Goal: Information Seeking & Learning: Learn about a topic

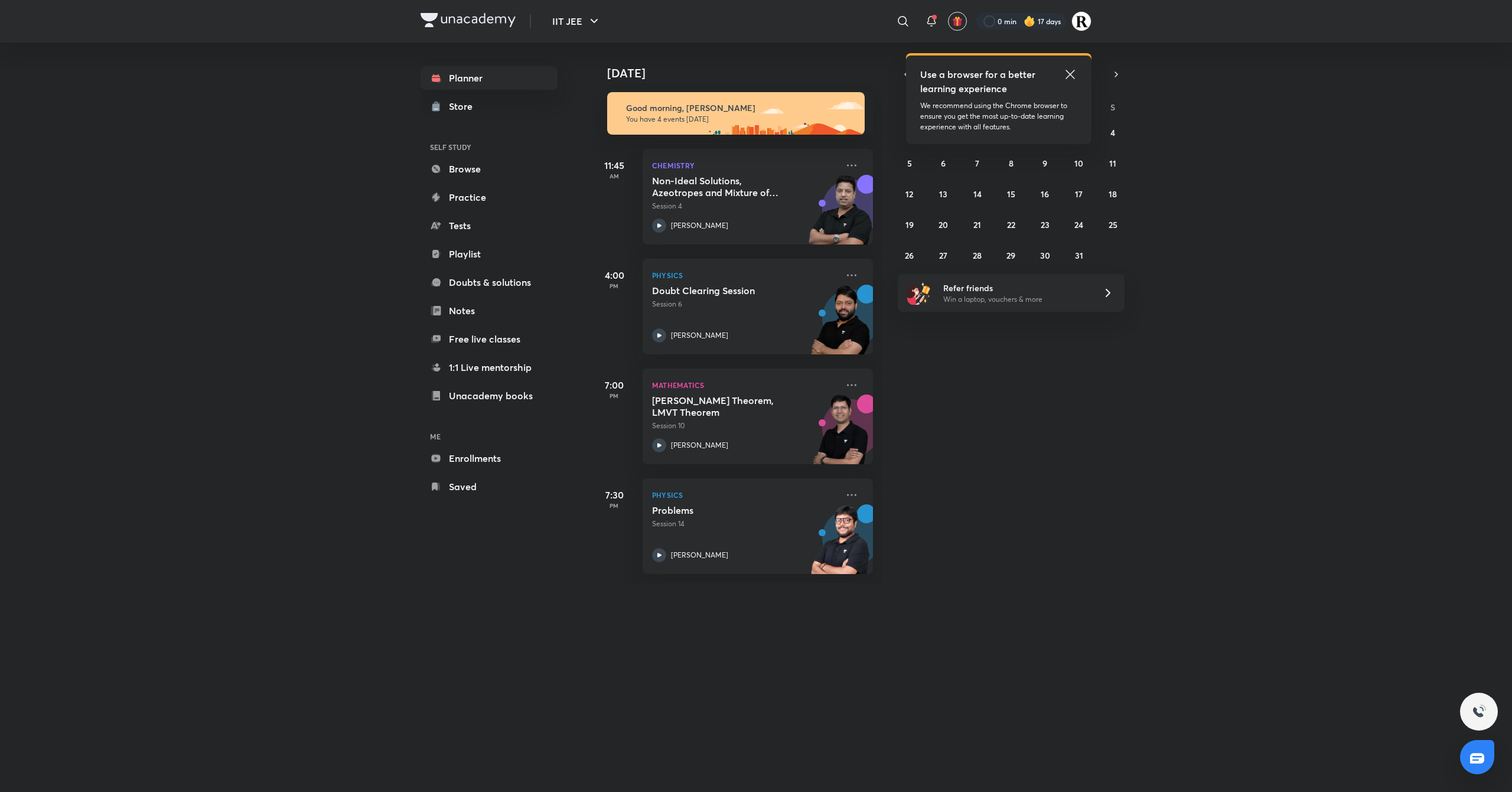
click at [1069, 74] on icon at bounding box center [1070, 74] width 14 height 14
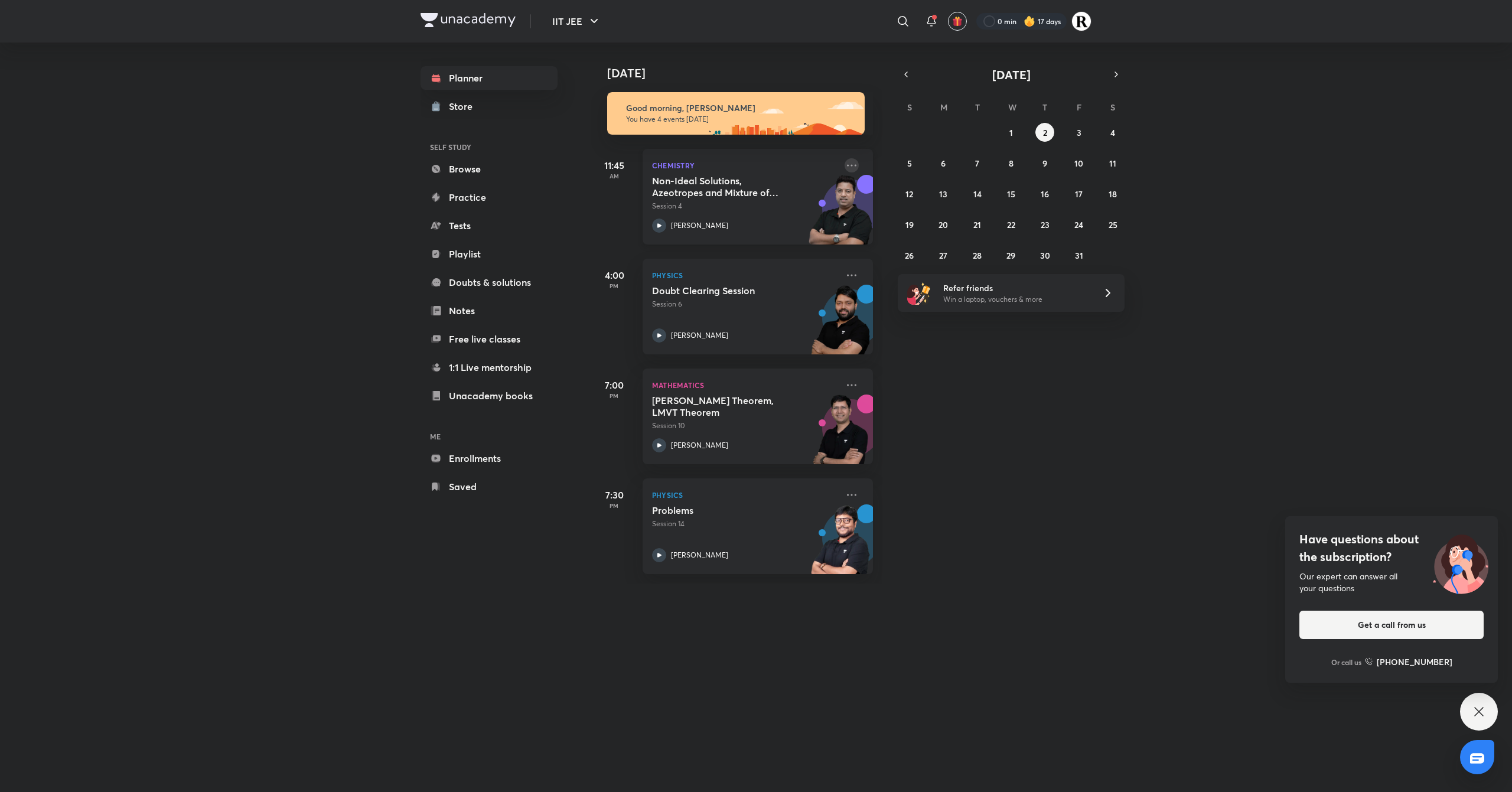
click at [847, 164] on icon at bounding box center [852, 165] width 10 height 2
click at [981, 396] on div "[DATE] Good morning, Rakhi You have 4 events [DATE] 11:45 AM Chemistry Non-Idea…" at bounding box center [1049, 313] width 919 height 541
click at [901, 71] on icon "button" at bounding box center [906, 74] width 10 height 11
click at [979, 260] on abbr "30" at bounding box center [977, 255] width 10 height 11
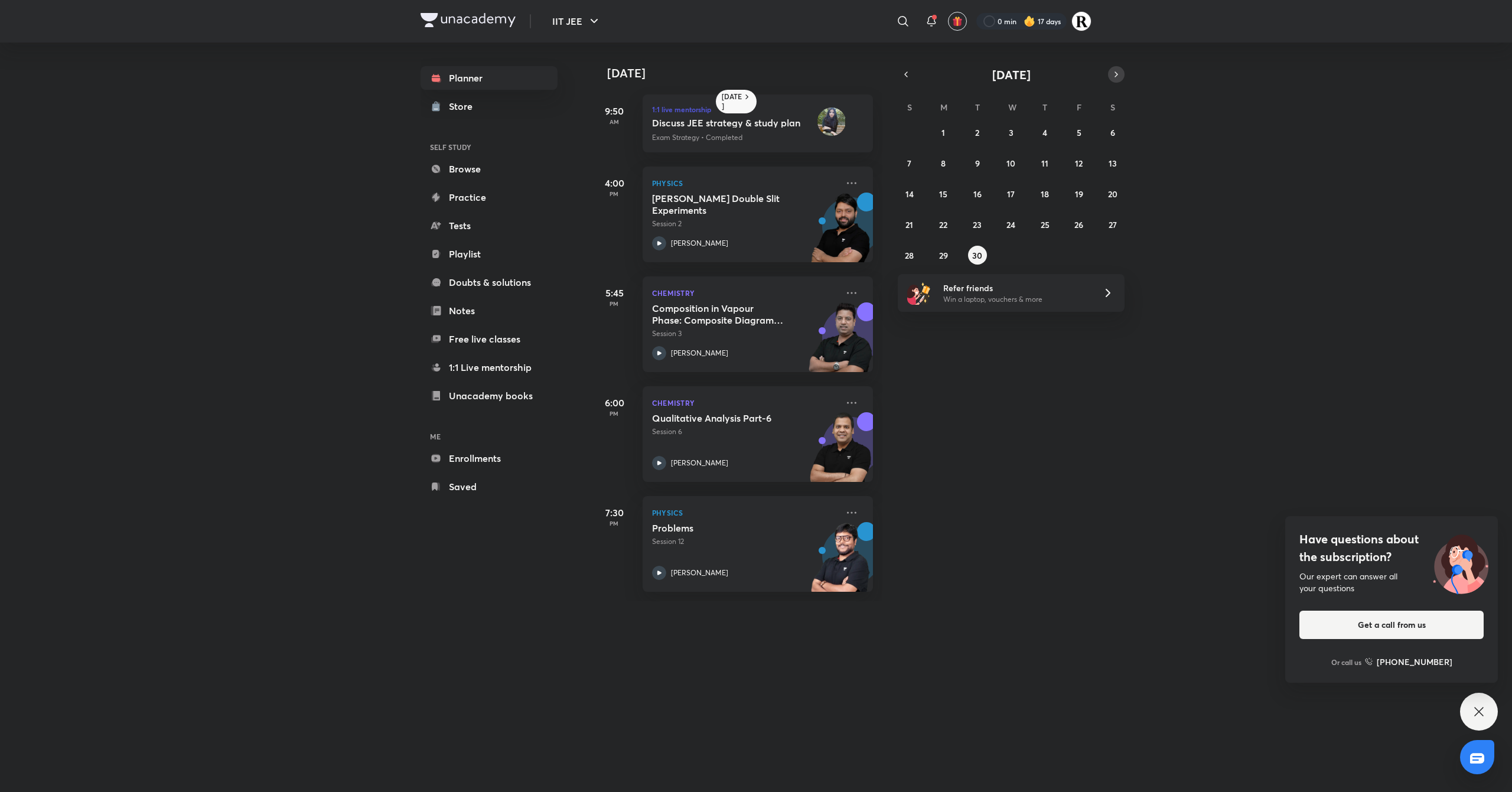
click at [1113, 74] on icon "button" at bounding box center [1117, 74] width 10 height 11
click at [1011, 128] on abbr "1" at bounding box center [1011, 131] width 4 height 11
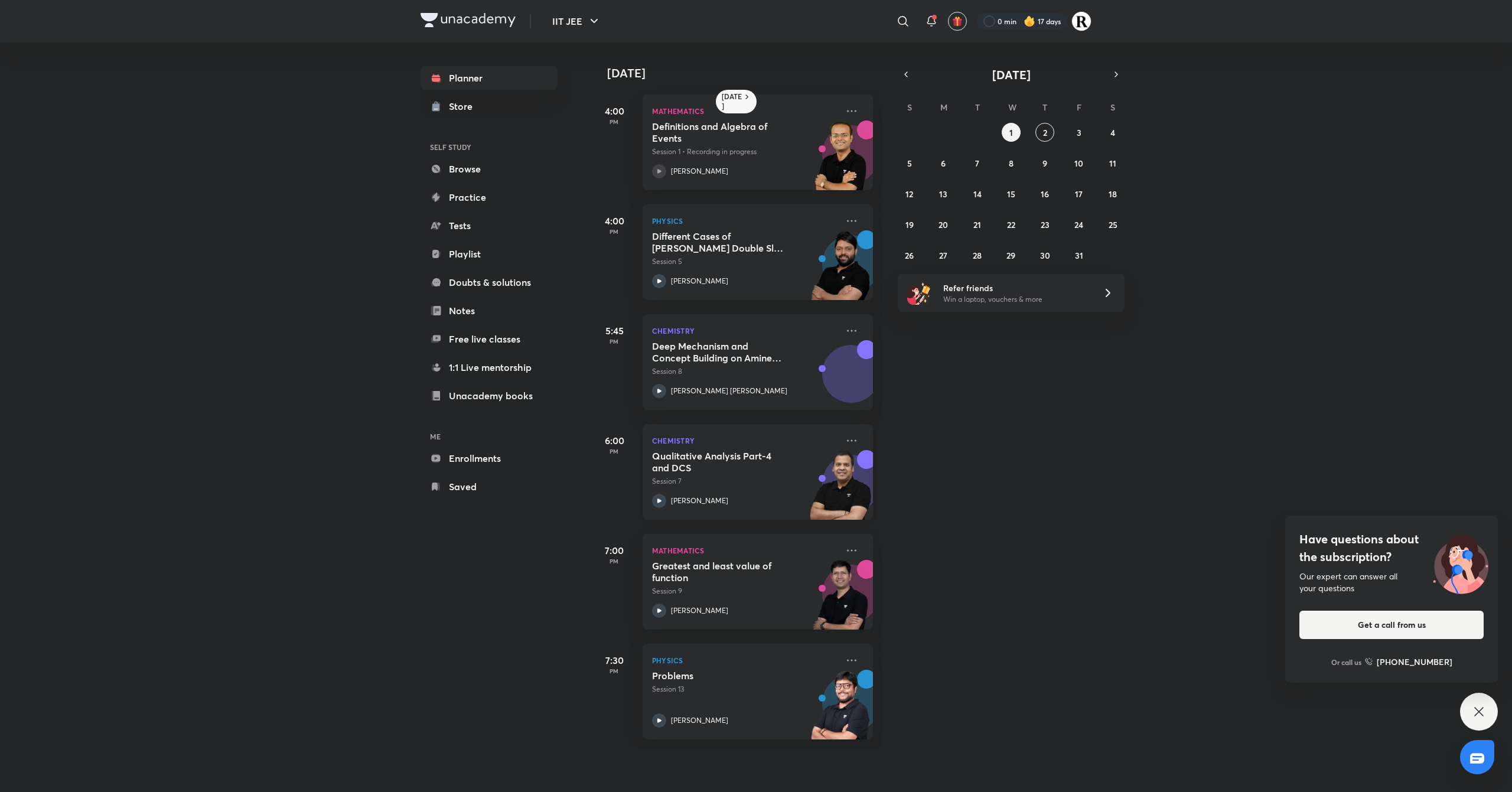
scroll to position [0, 12]
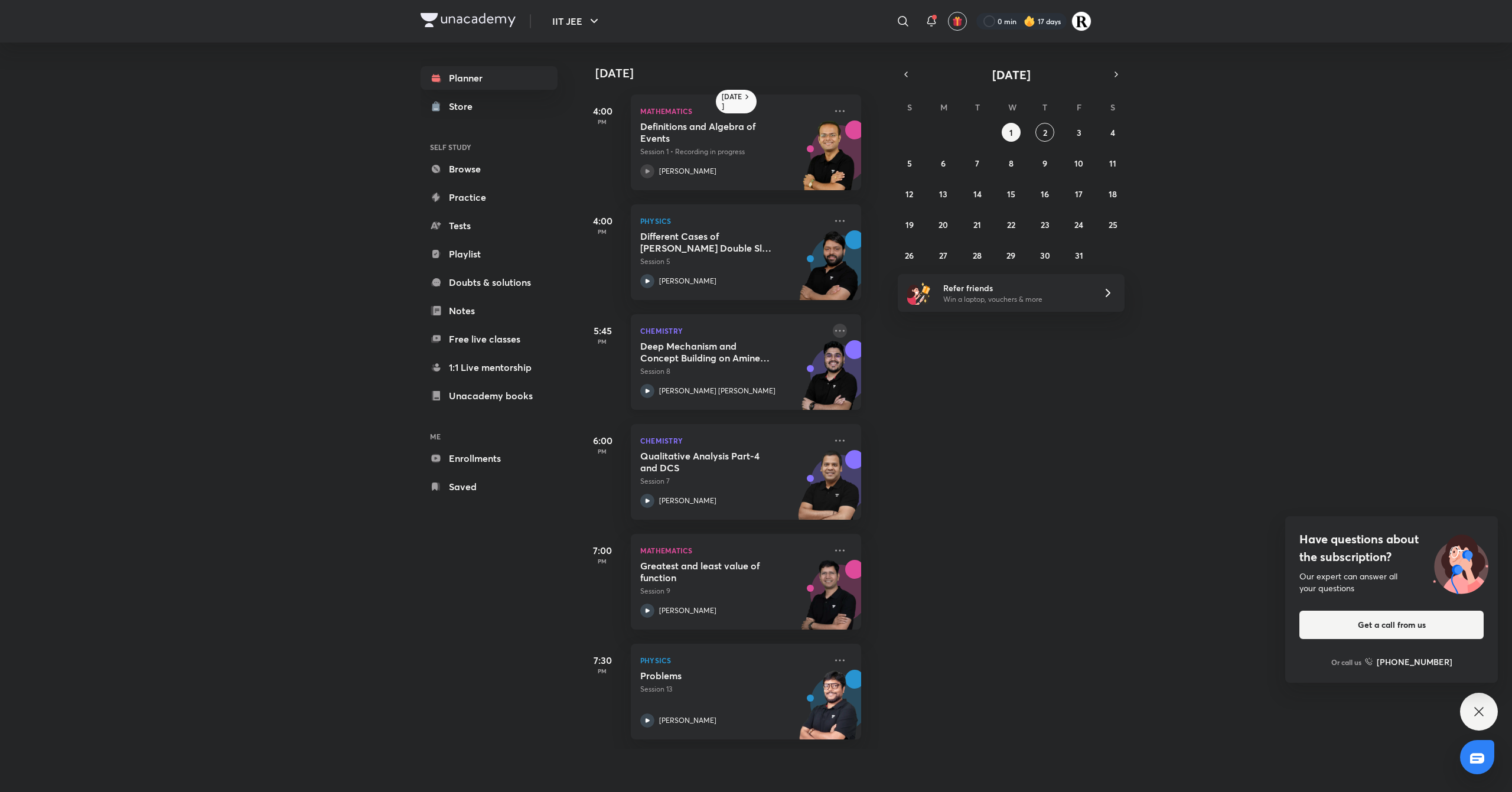
click at [832, 334] on icon at bounding box center [839, 330] width 14 height 14
click at [914, 436] on p "Go to course page" at bounding box center [919, 439] width 81 height 13
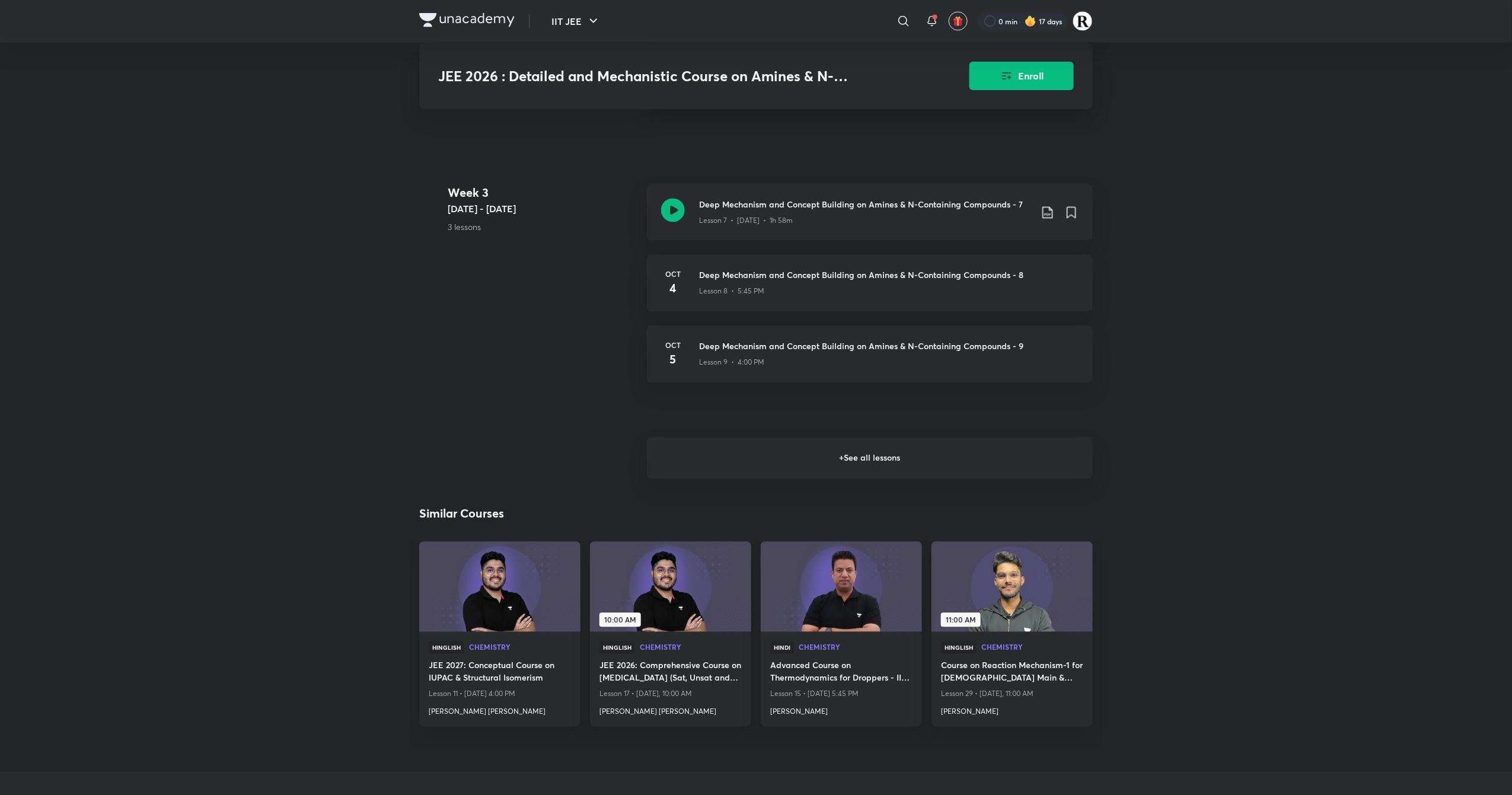
scroll to position [1099, 0]
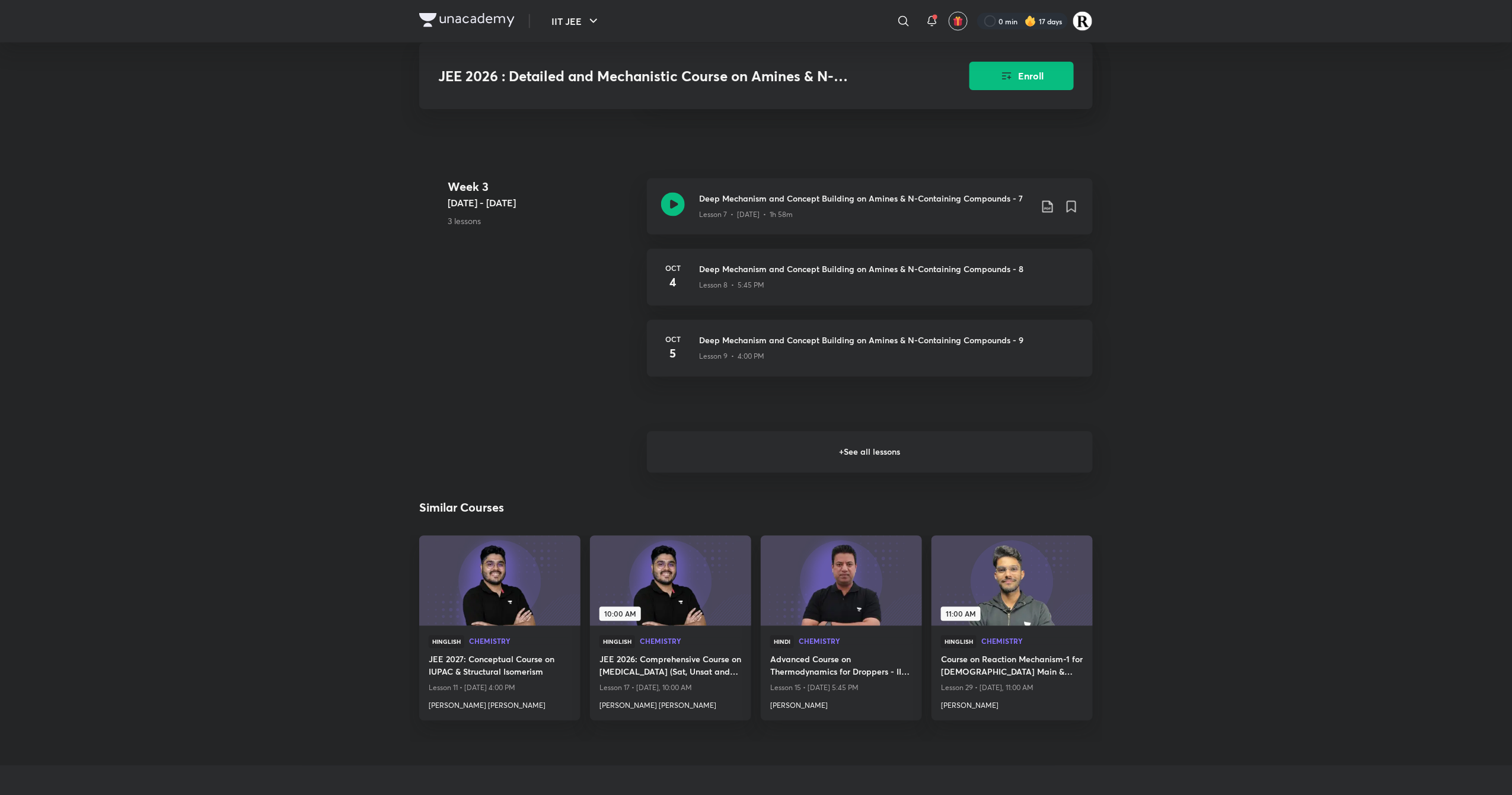
click at [896, 442] on h6 "+ See all lessons" at bounding box center [869, 452] width 446 height 41
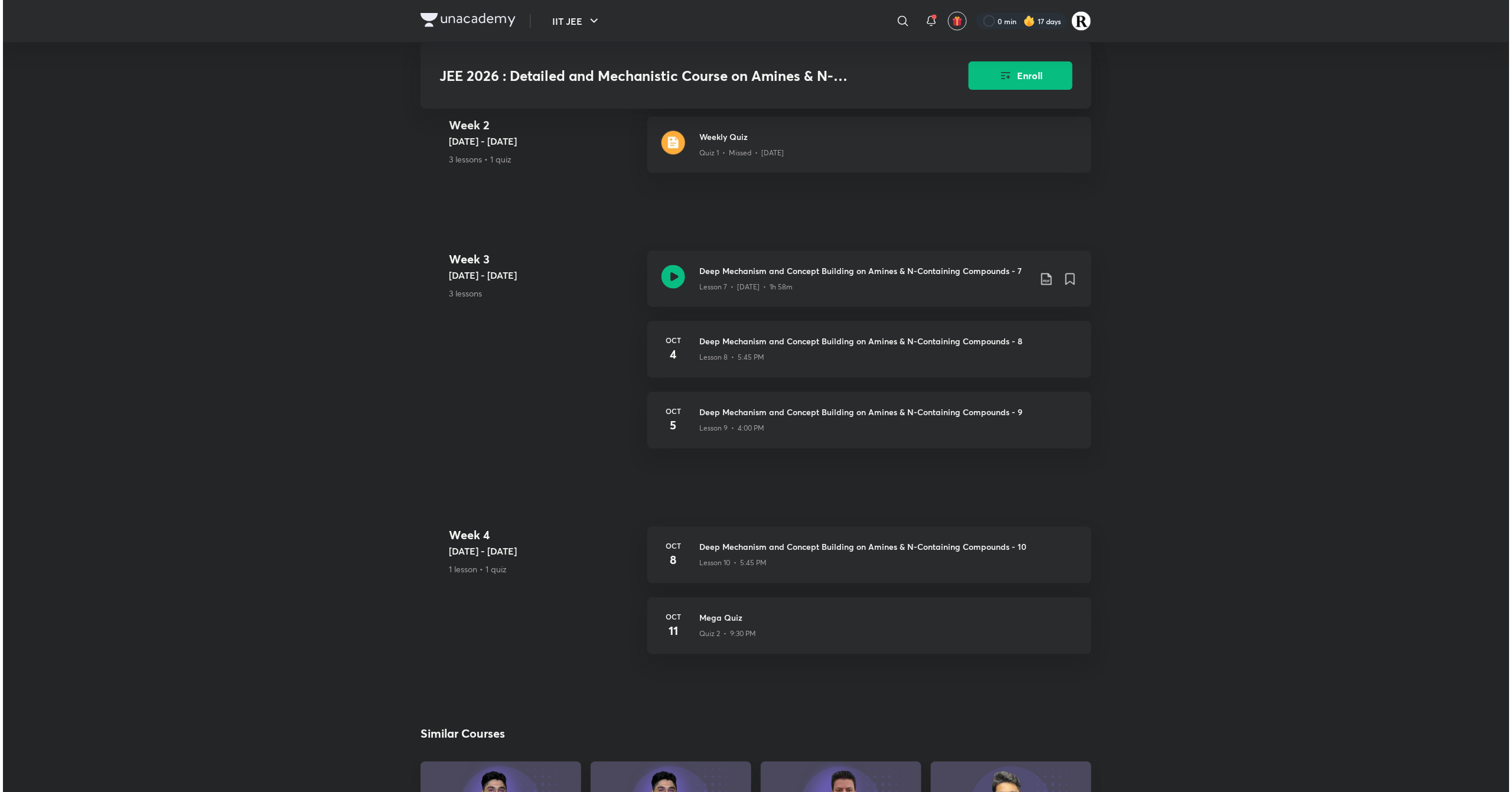
scroll to position [1015, 0]
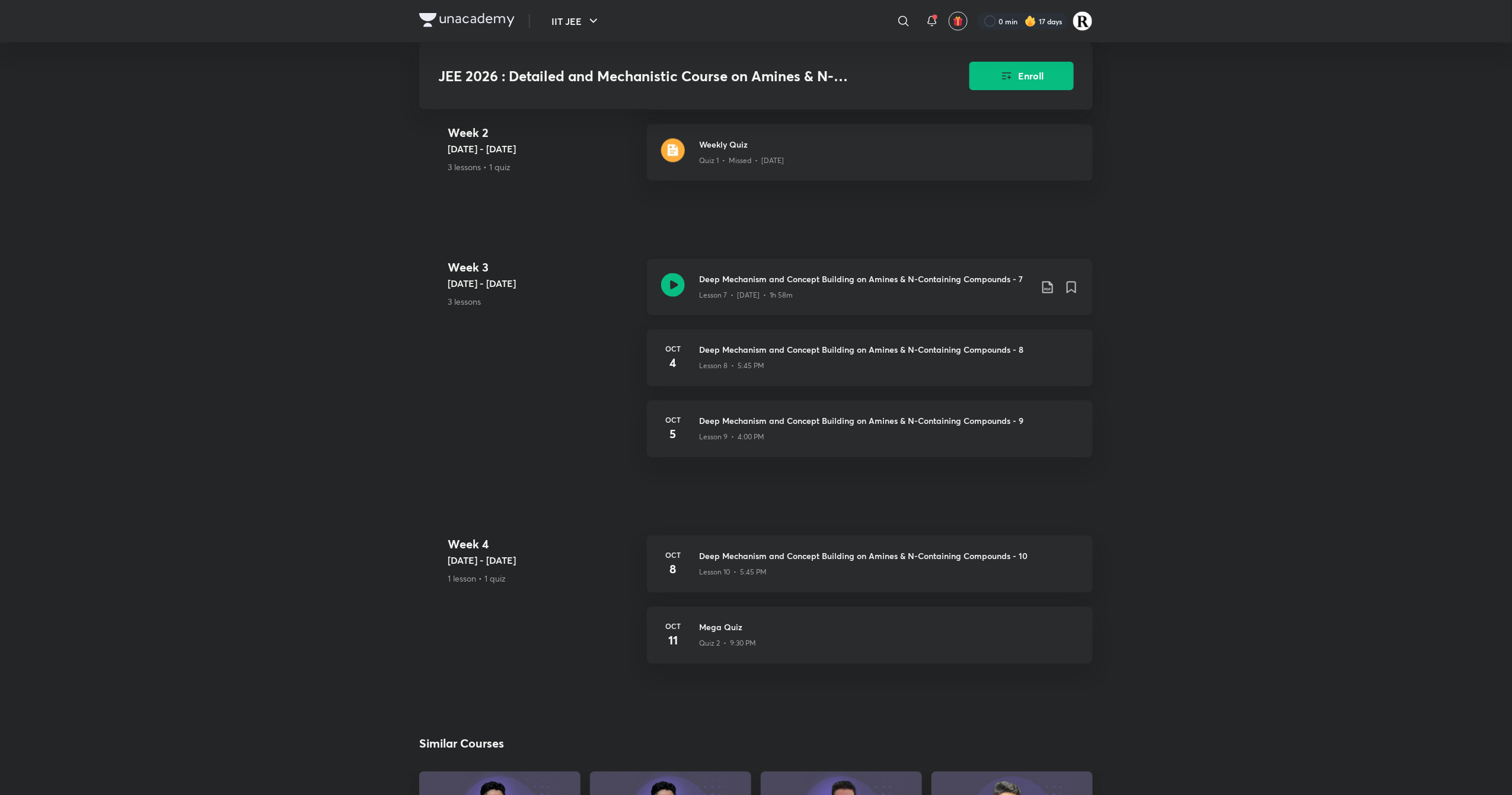
click at [1051, 282] on icon at bounding box center [1047, 287] width 10 height 12
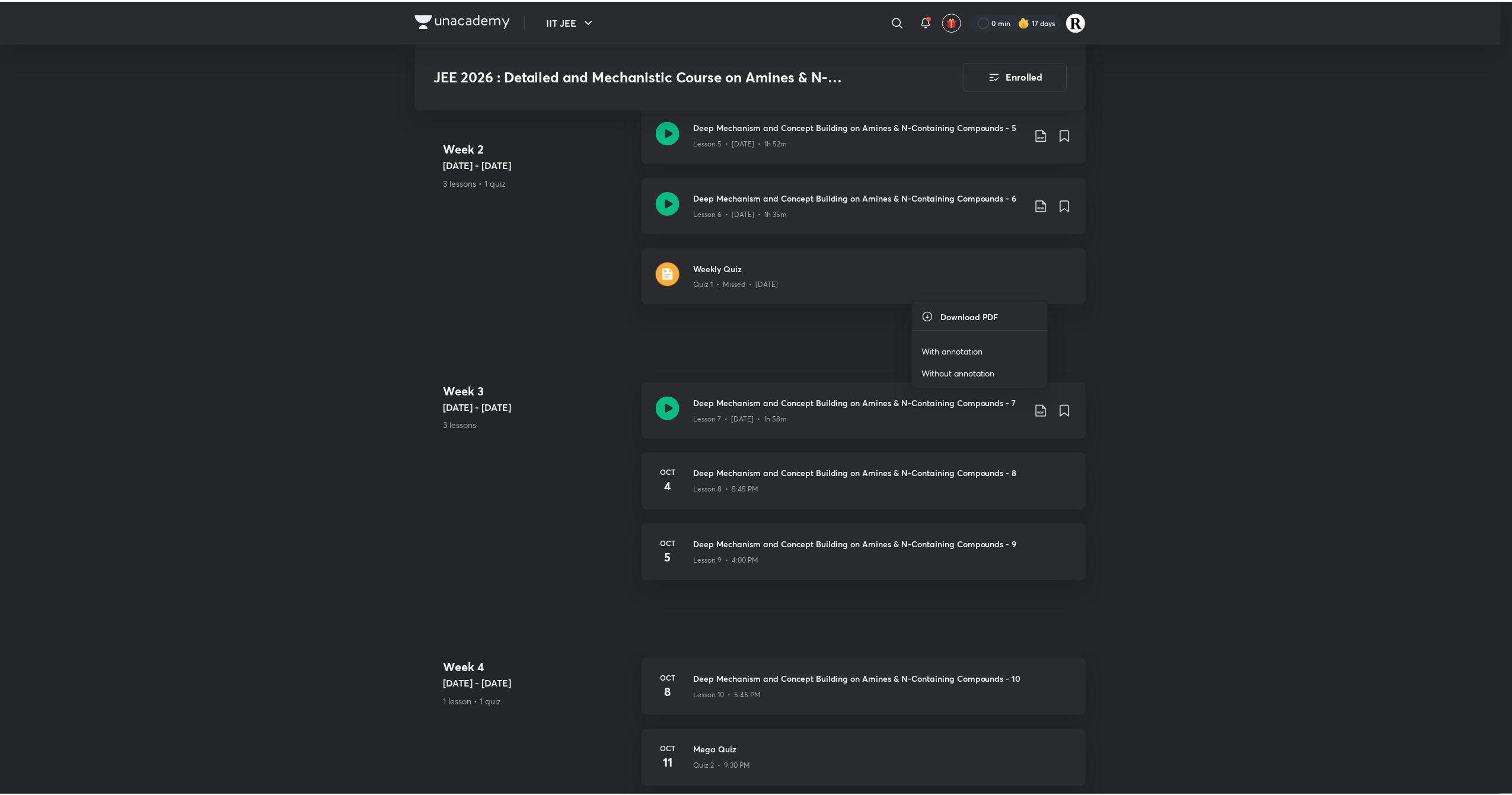
scroll to position [1140, 0]
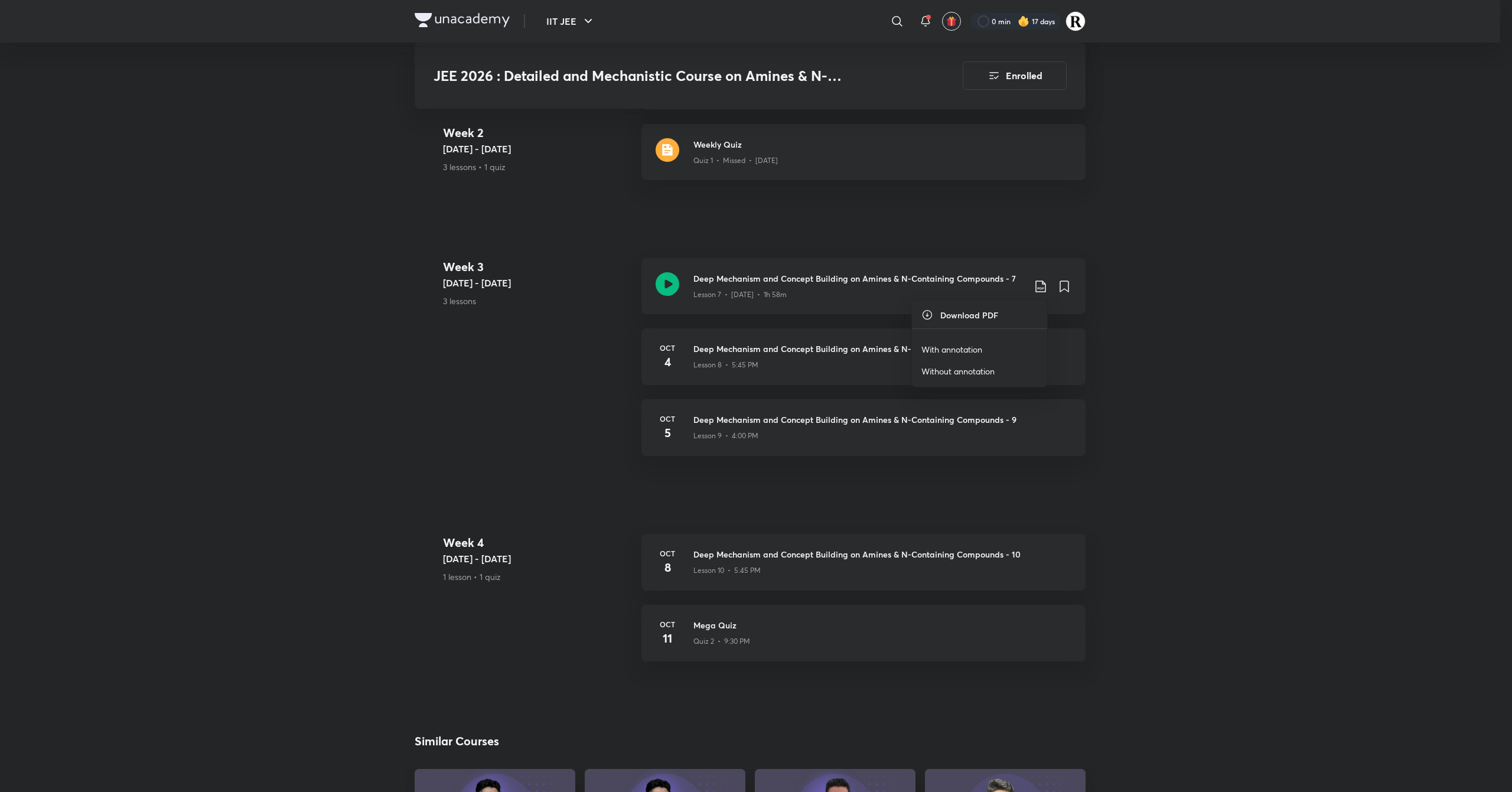
click at [963, 343] on p "With annotation" at bounding box center [952, 349] width 61 height 13
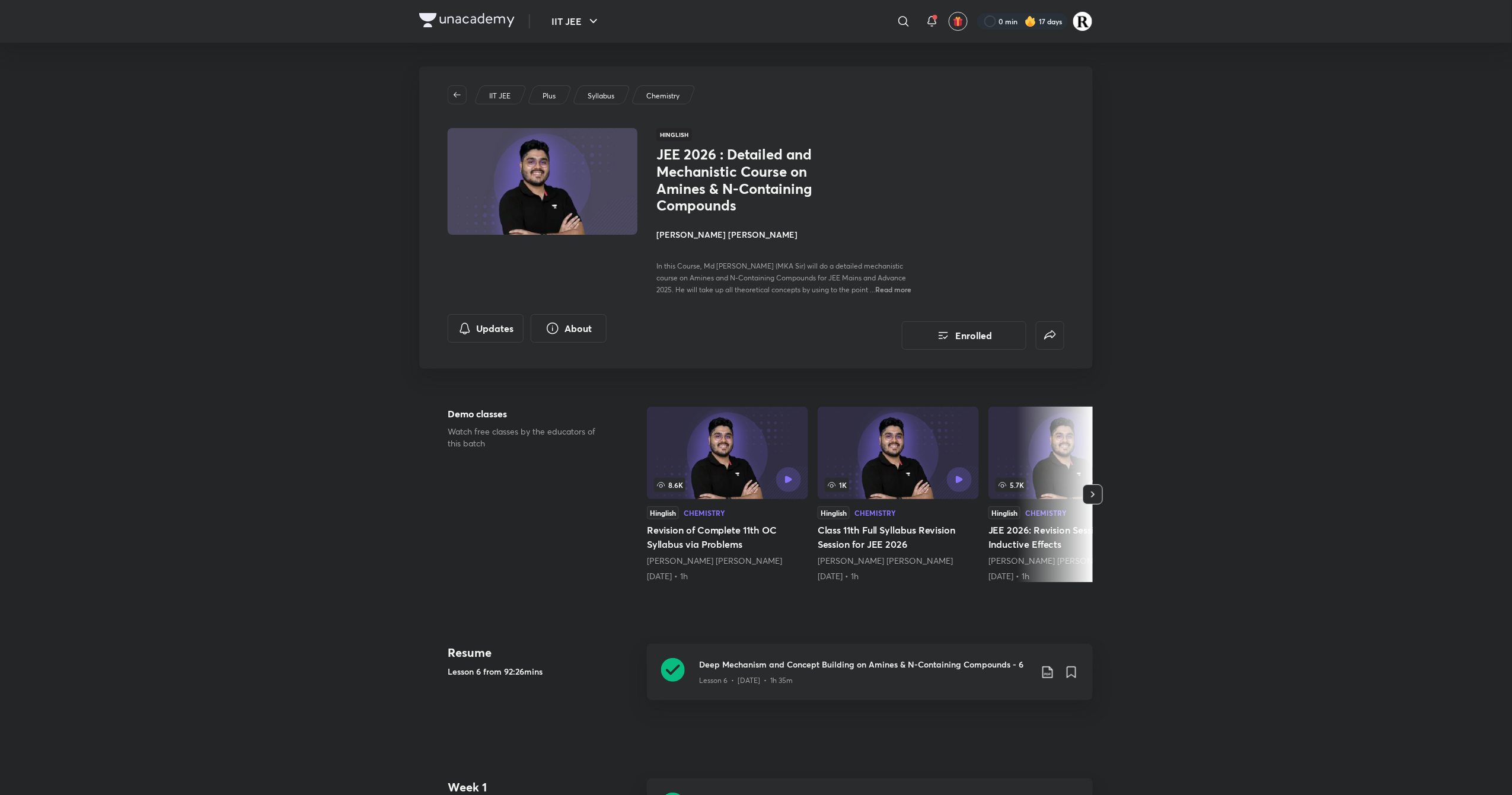
click at [665, 237] on h4 "[PERSON_NAME] [PERSON_NAME]" at bounding box center [789, 234] width 266 height 13
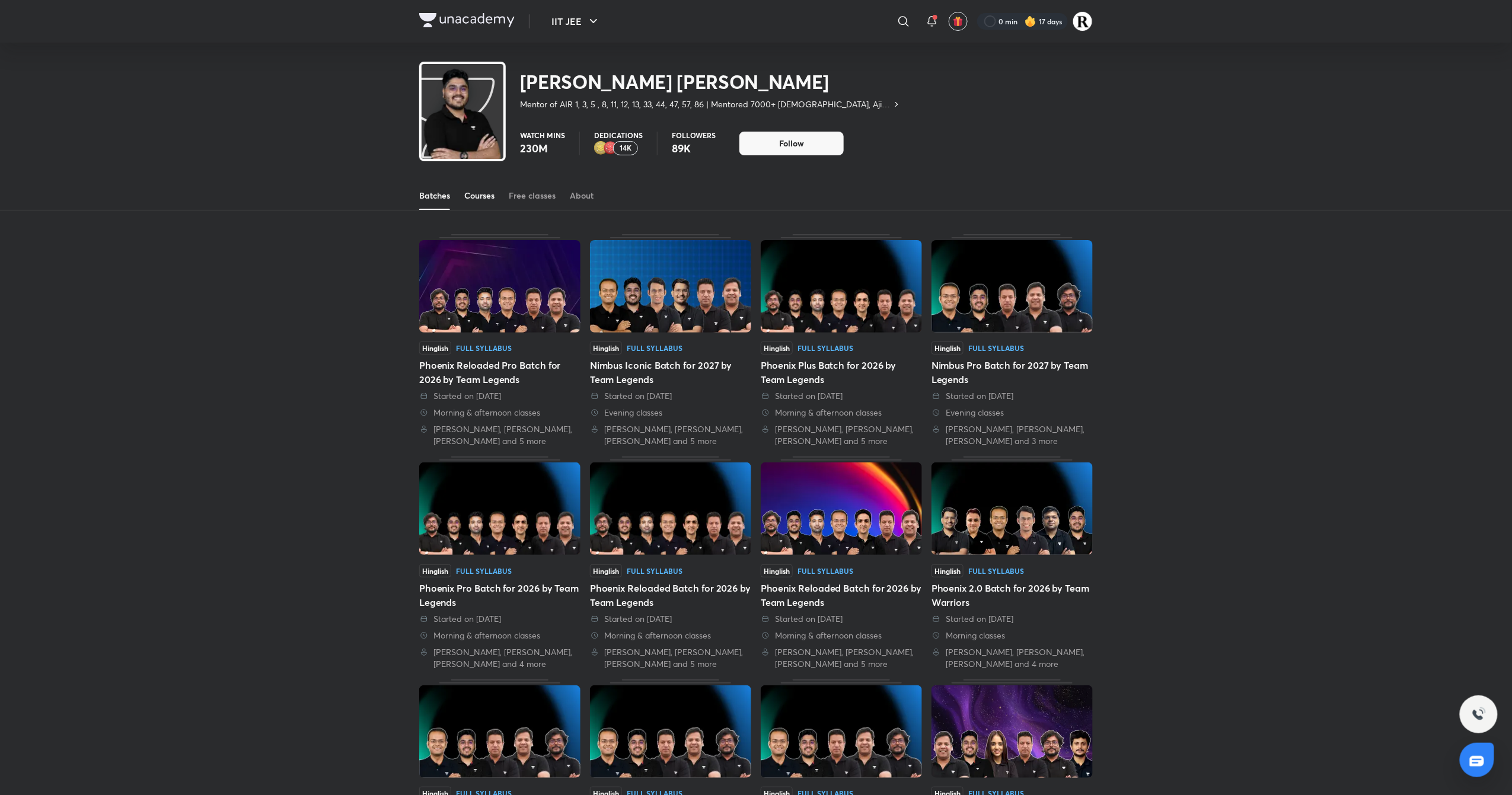
click at [489, 195] on div "Courses" at bounding box center [479, 196] width 31 height 12
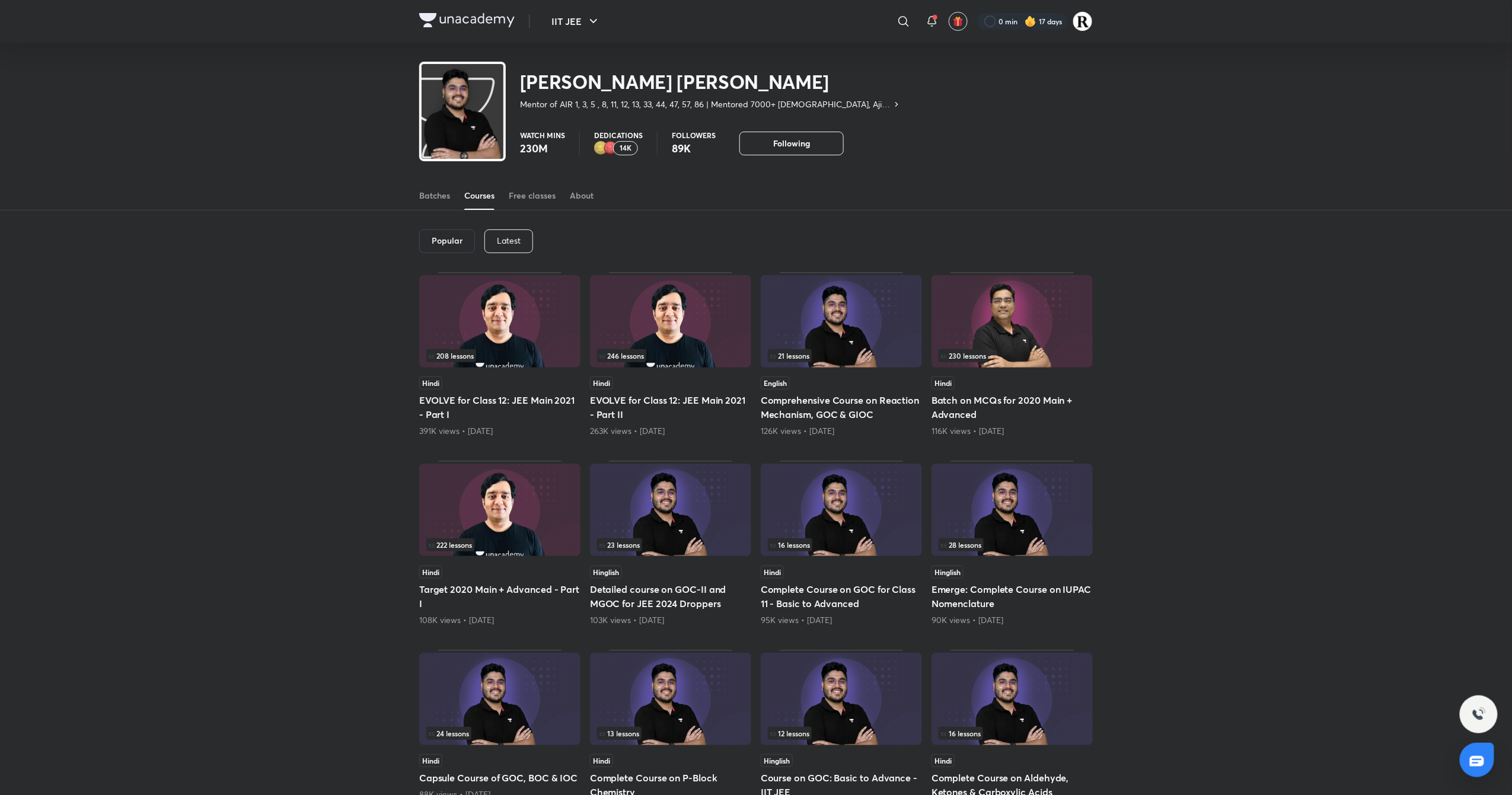
click at [499, 232] on div "Latest" at bounding box center [508, 241] width 48 height 24
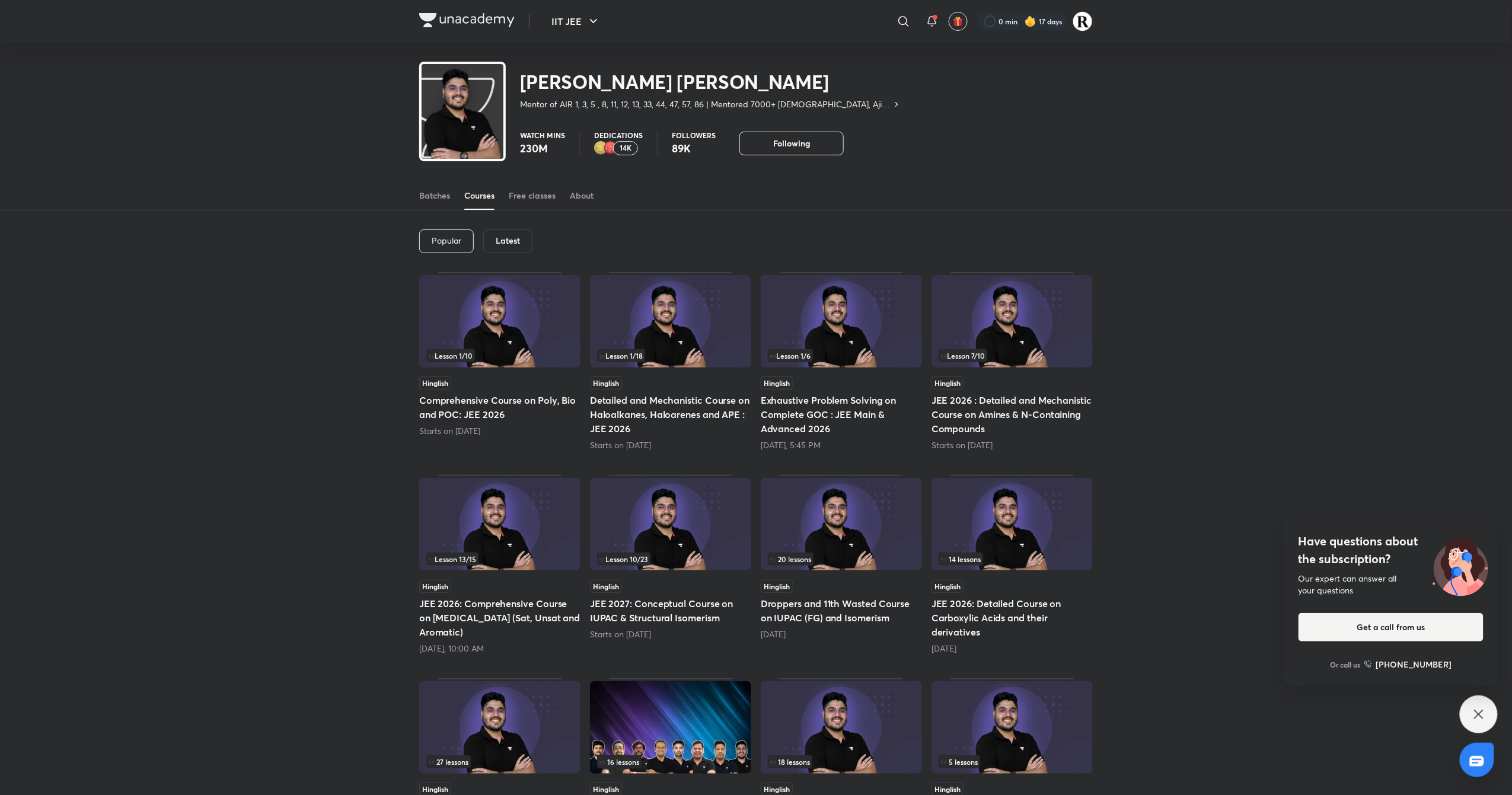
click at [511, 230] on div "Latest" at bounding box center [508, 241] width 49 height 24
click at [510, 250] on div "Latest" at bounding box center [508, 241] width 49 height 24
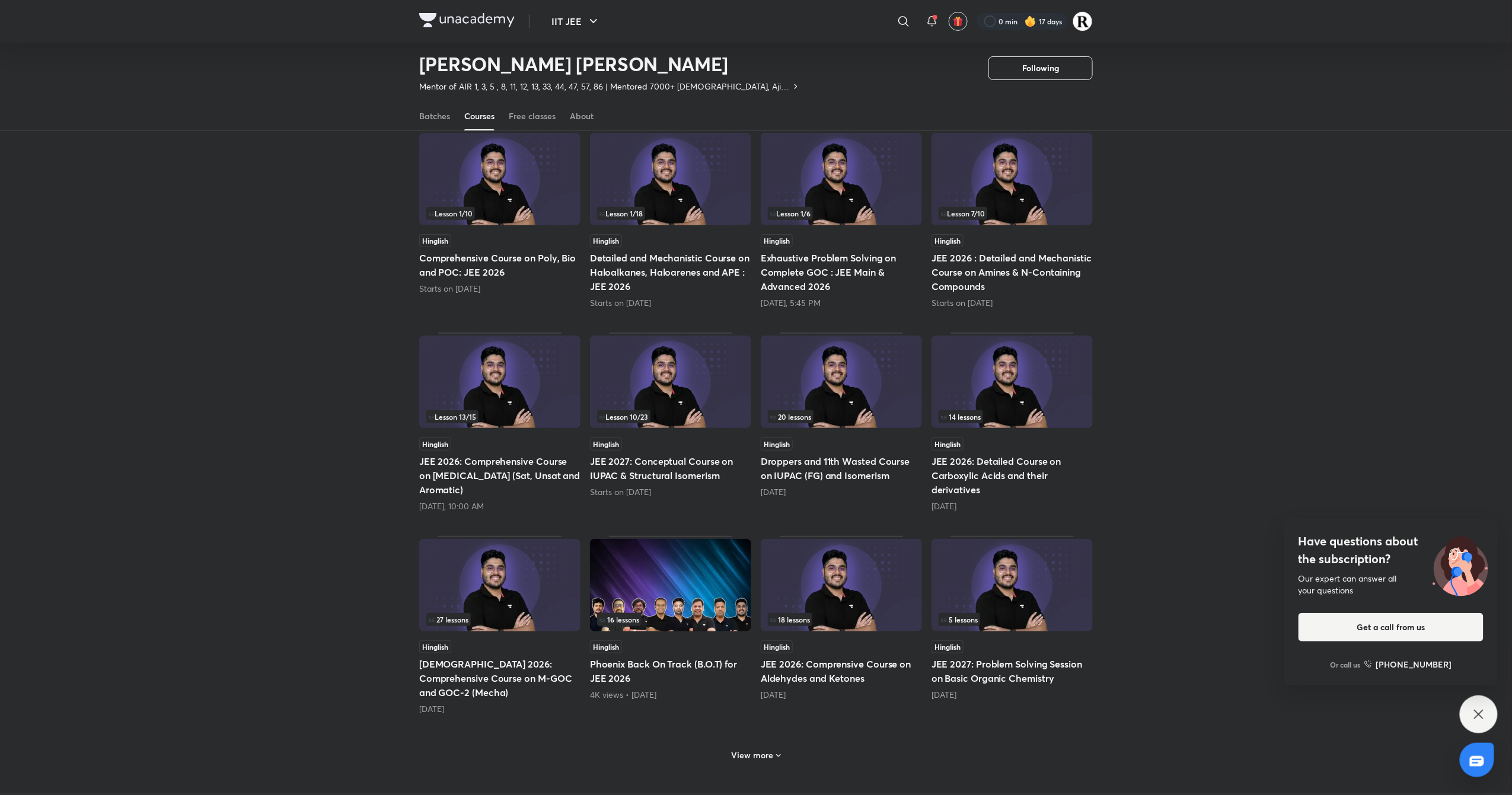
scroll to position [107, 0]
click at [885, 603] on img at bounding box center [842, 584] width 161 height 92
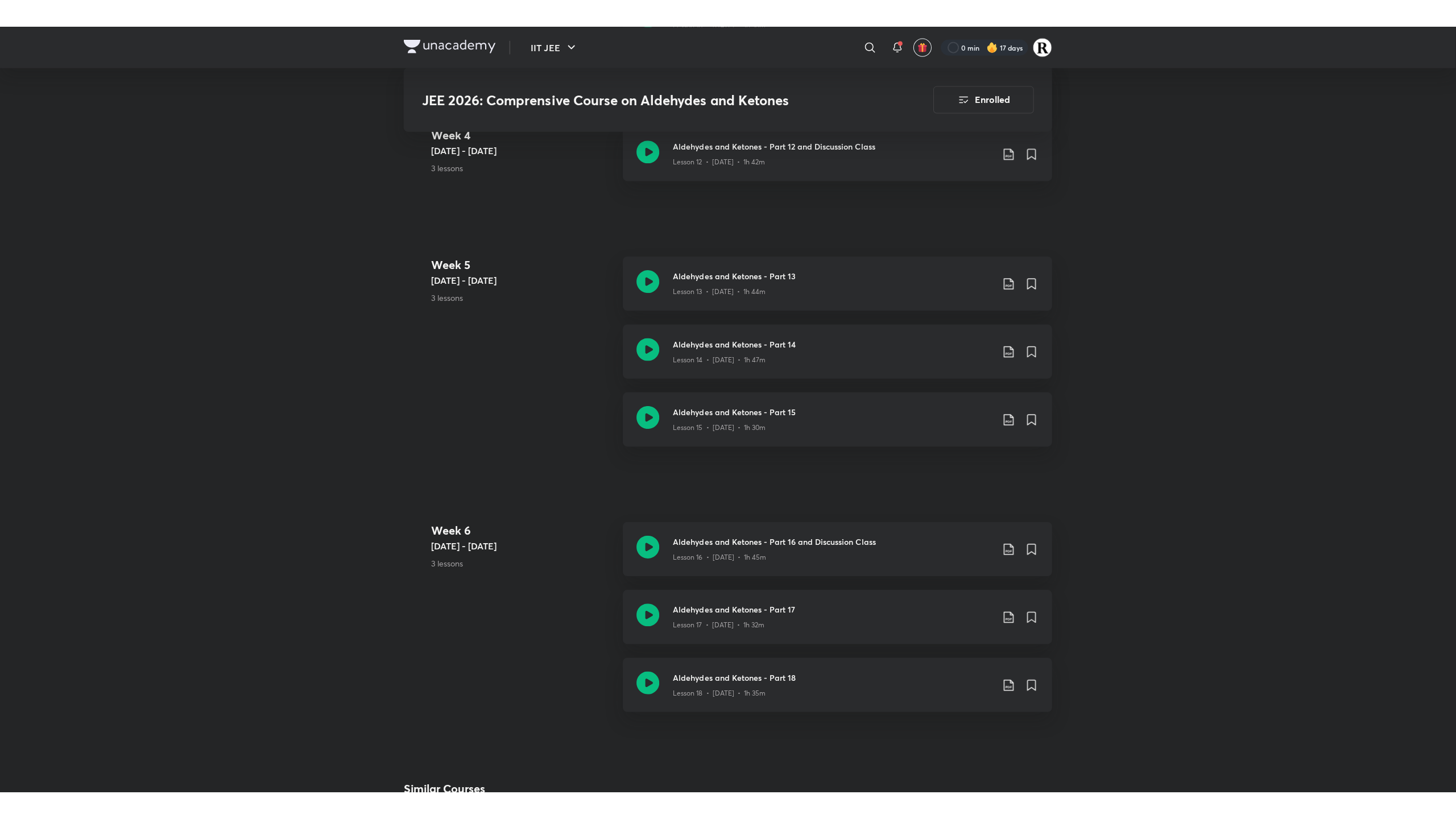
scroll to position [1628, 0]
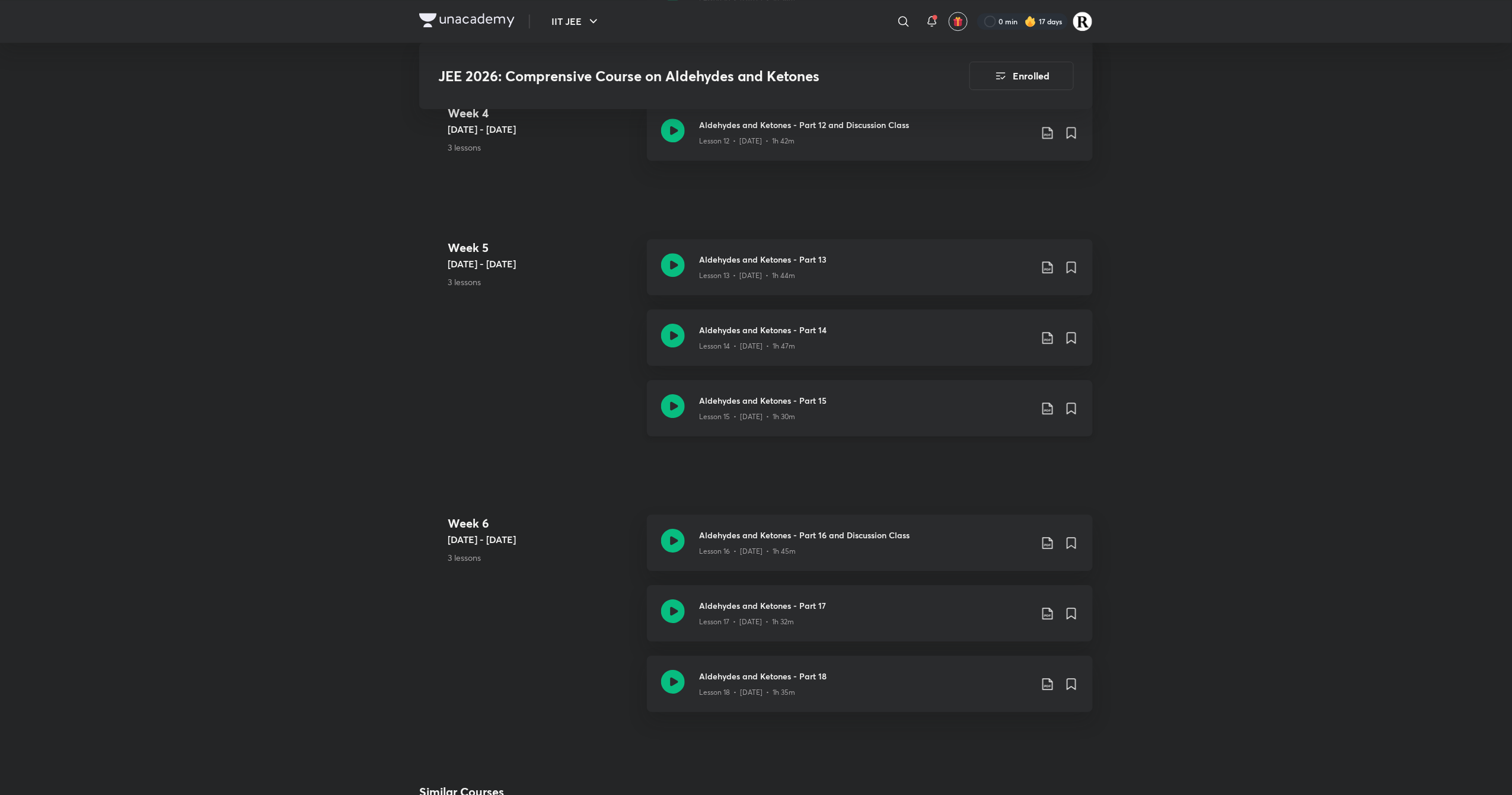
click at [673, 403] on icon at bounding box center [673, 406] width 24 height 24
